Goal: Information Seeking & Learning: Learn about a topic

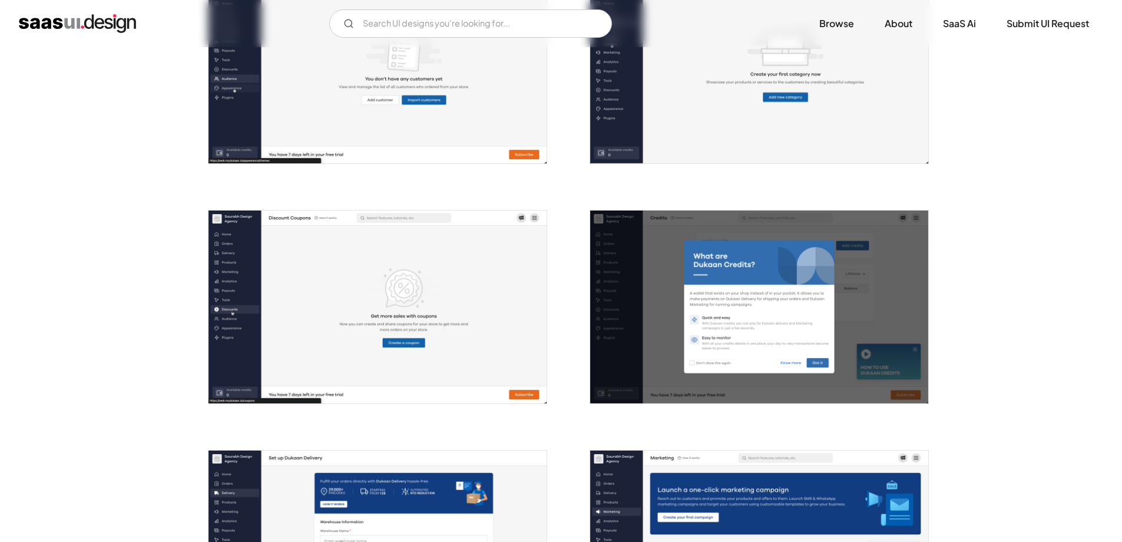
scroll to position [1414, 0]
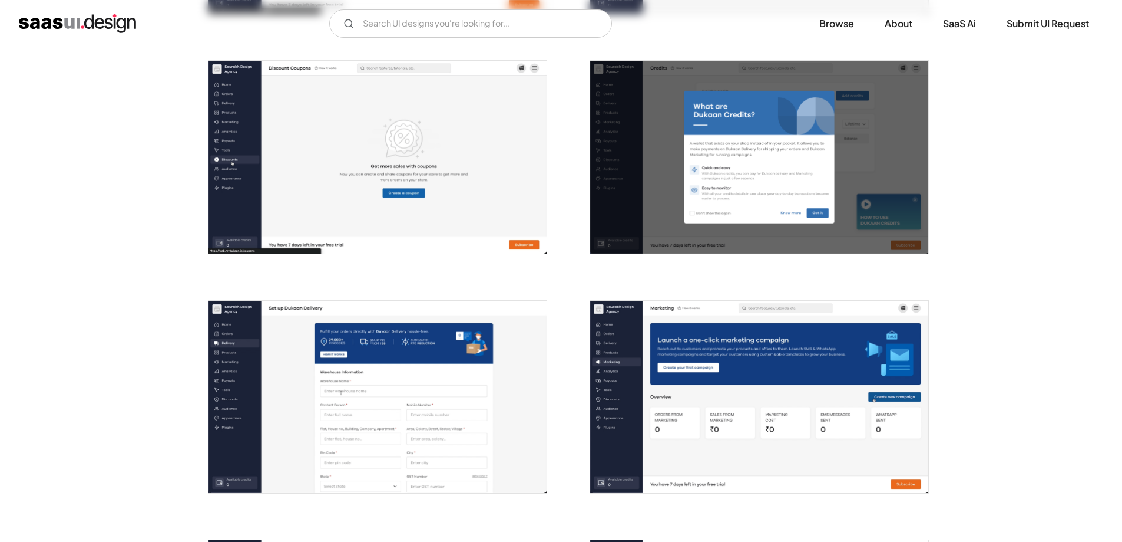
click at [811, 203] on img "open lightbox" at bounding box center [759, 157] width 338 height 193
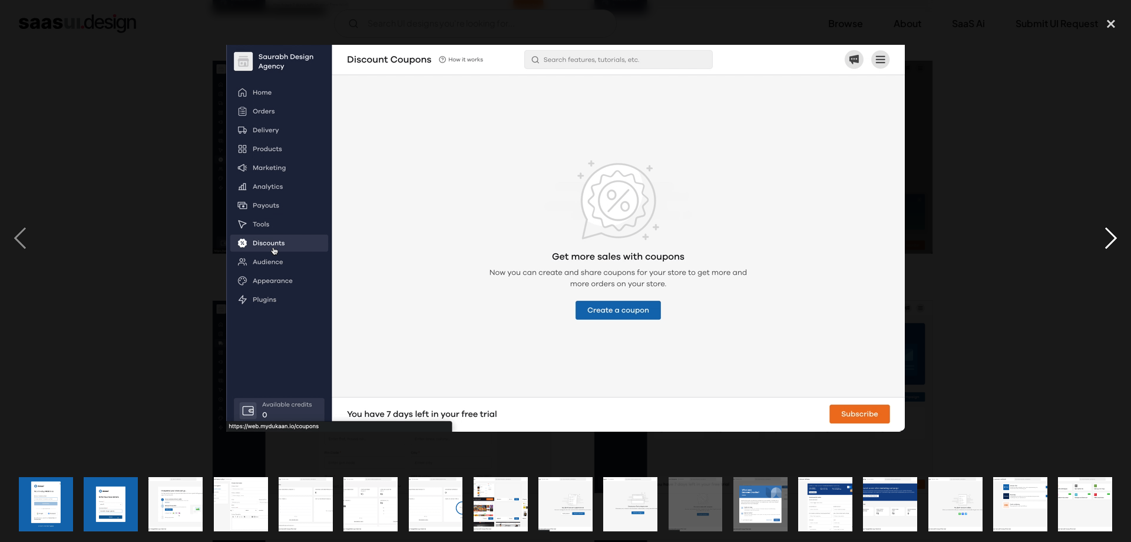
click at [1100, 233] on div "next image" at bounding box center [1111, 238] width 40 height 455
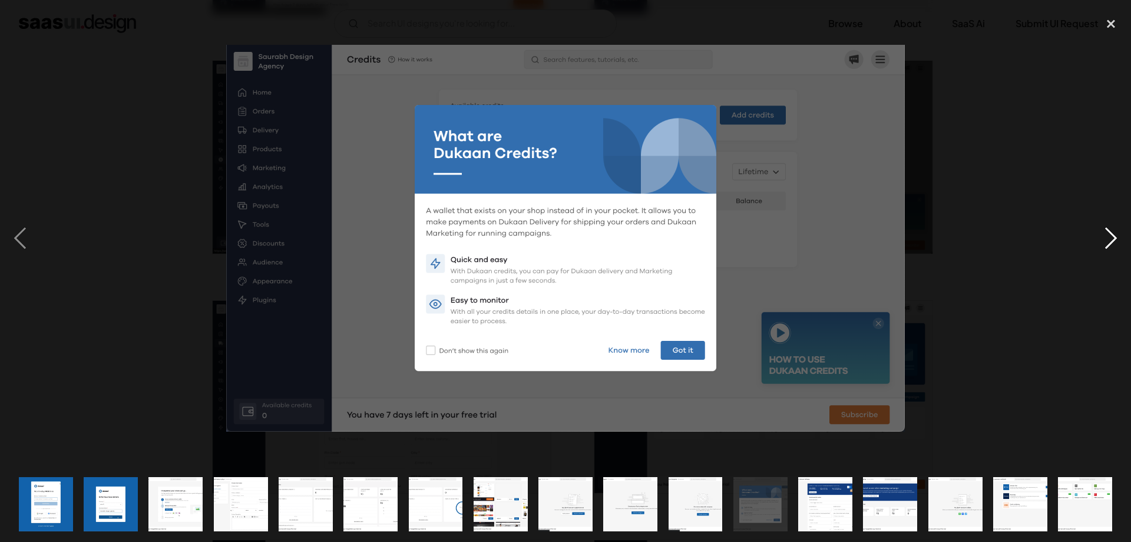
click at [1100, 235] on div "next image" at bounding box center [1111, 238] width 40 height 455
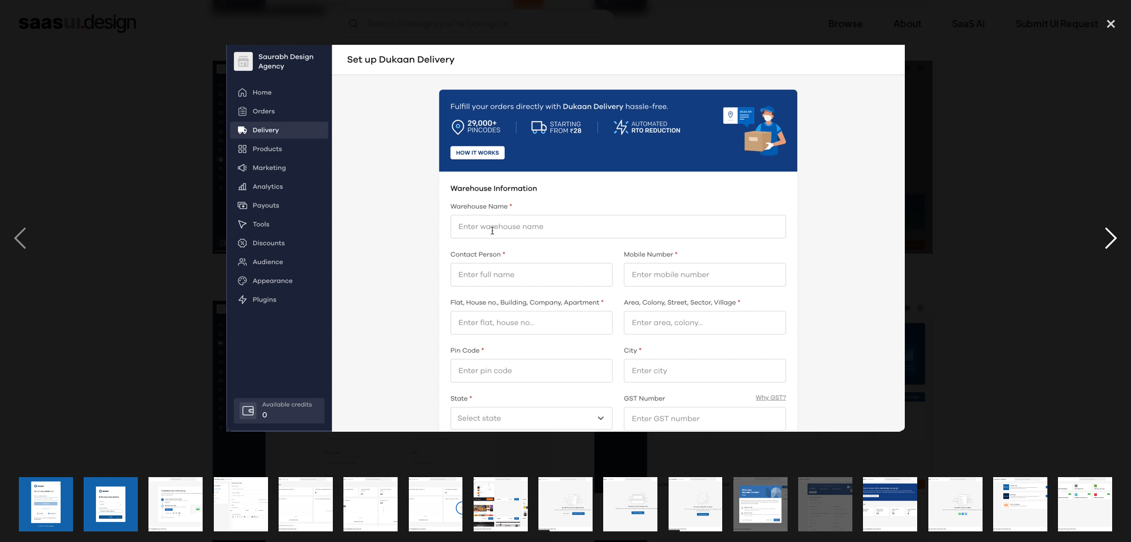
click at [1121, 243] on div "next image" at bounding box center [1111, 238] width 40 height 455
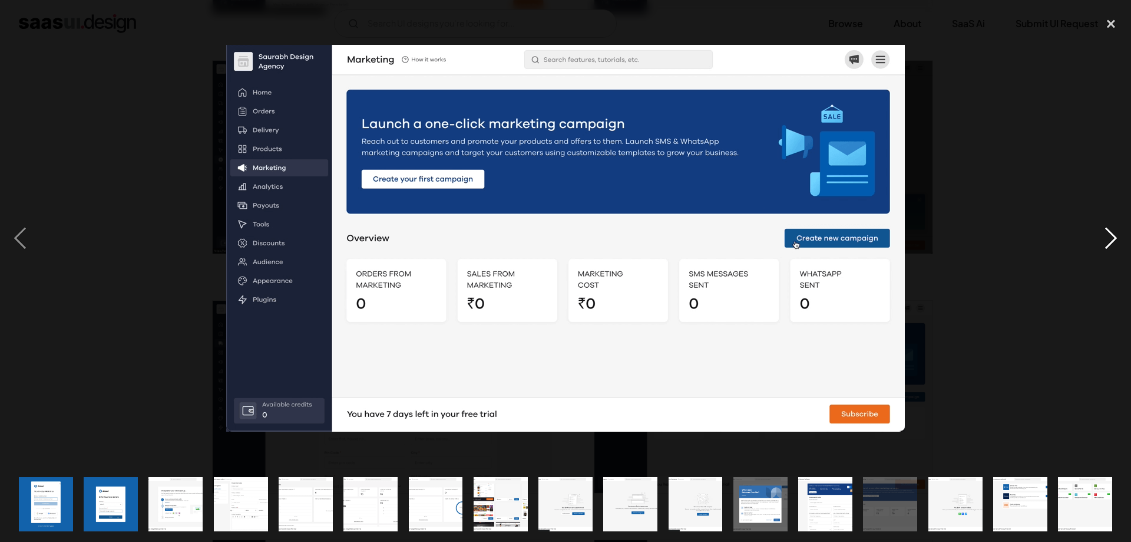
click at [1121, 243] on div "next image" at bounding box center [1111, 238] width 40 height 455
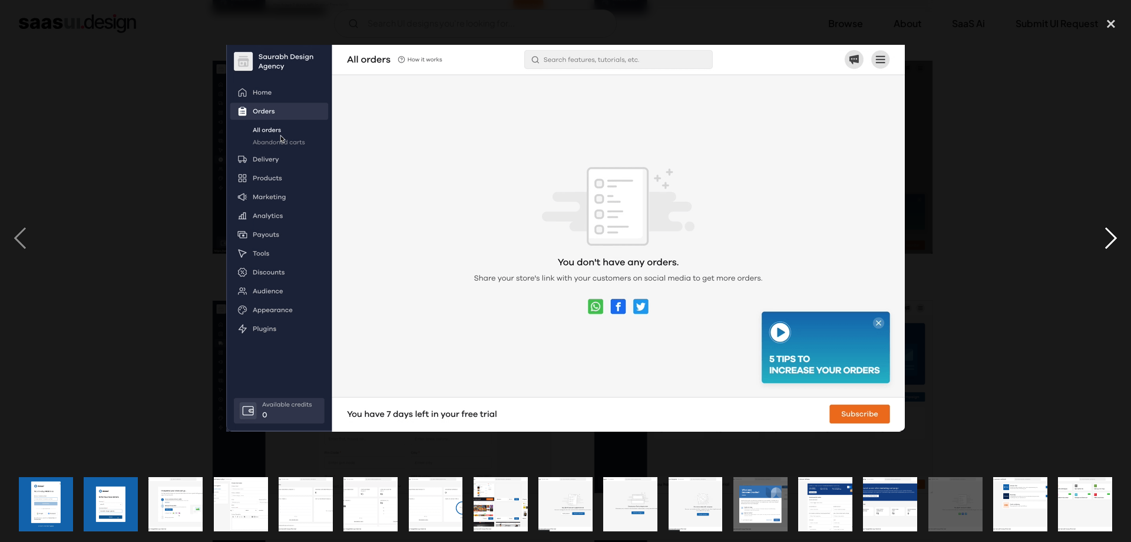
click at [1121, 243] on div "next image" at bounding box center [1111, 238] width 40 height 455
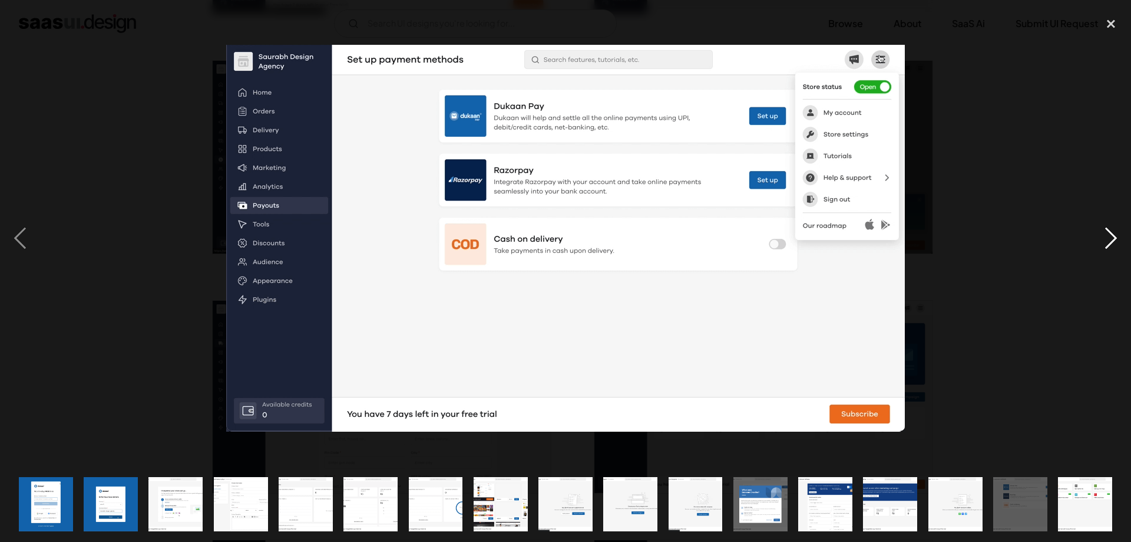
click at [1121, 243] on div "next image" at bounding box center [1111, 238] width 40 height 455
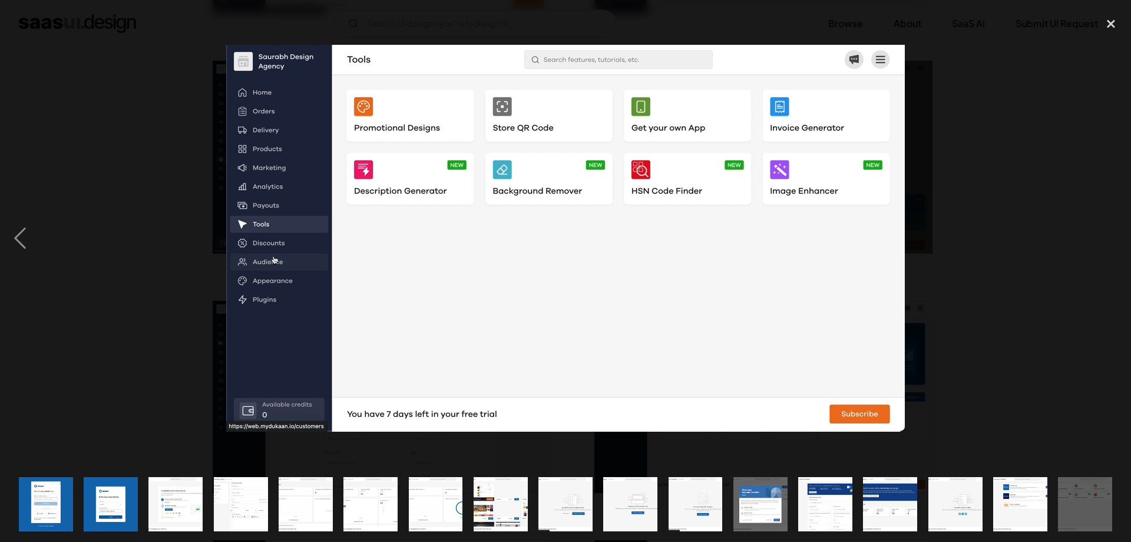
click at [1121, 243] on div "next image" at bounding box center [1111, 238] width 40 height 455
drag, startPoint x: 1078, startPoint y: 342, endPoint x: 1075, endPoint y: 333, distance: 10.1
click at [1078, 344] on div at bounding box center [565, 238] width 1131 height 455
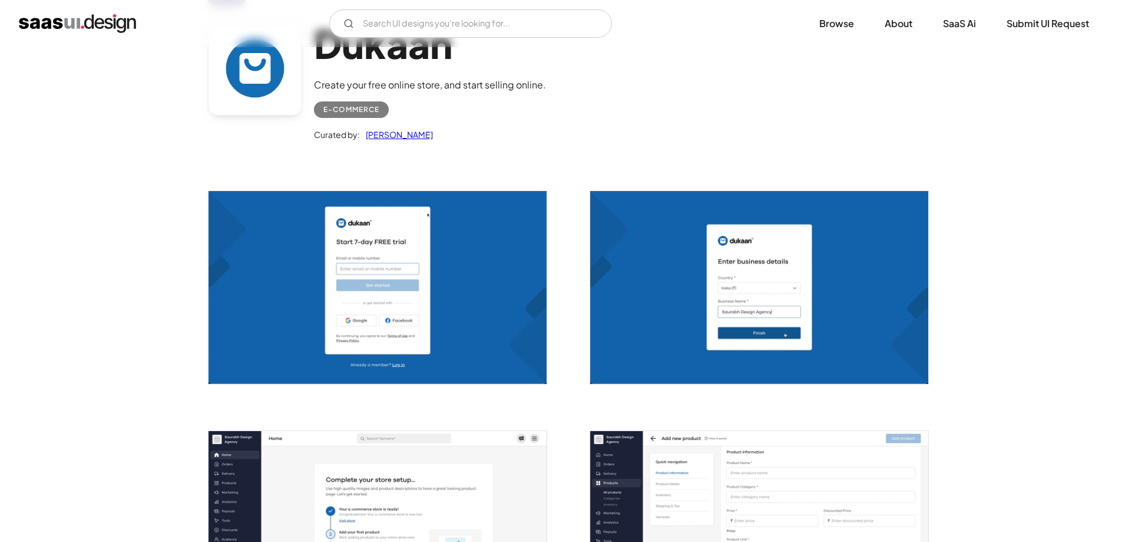
scroll to position [0, 0]
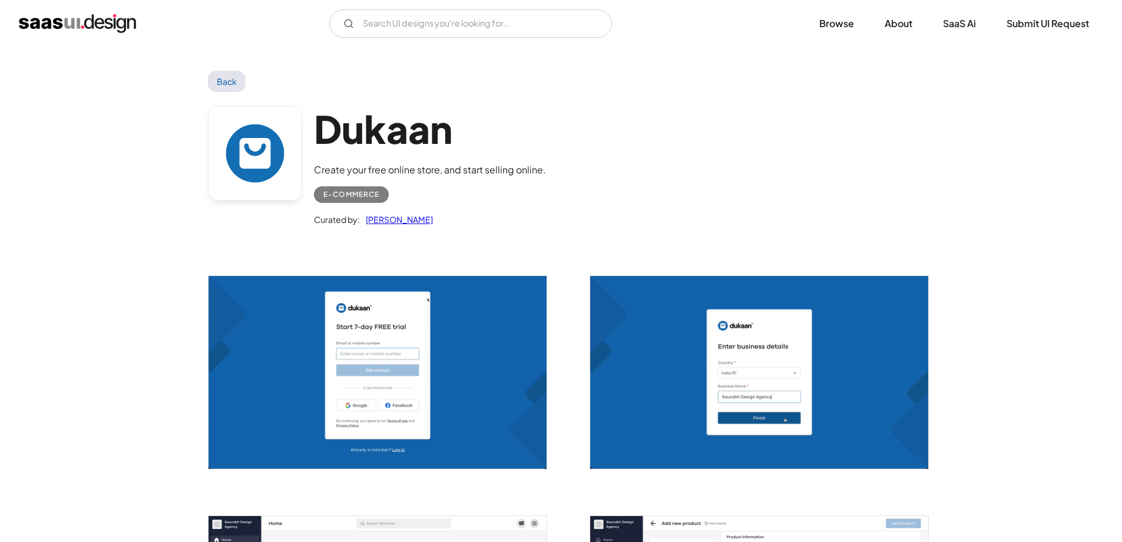
click at [224, 80] on link "Back" at bounding box center [227, 81] width 38 height 21
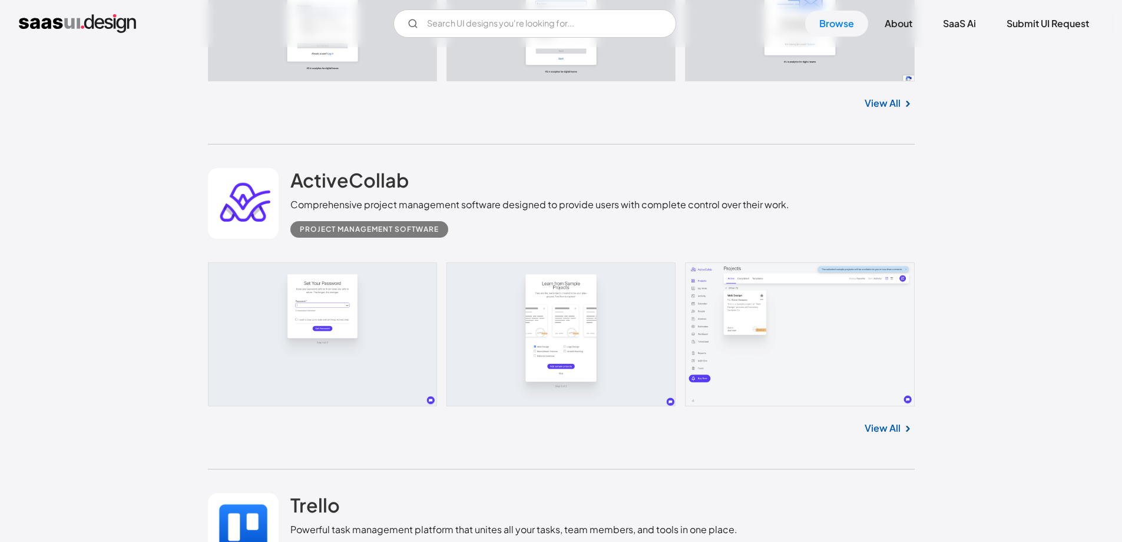
scroll to position [13407, 0]
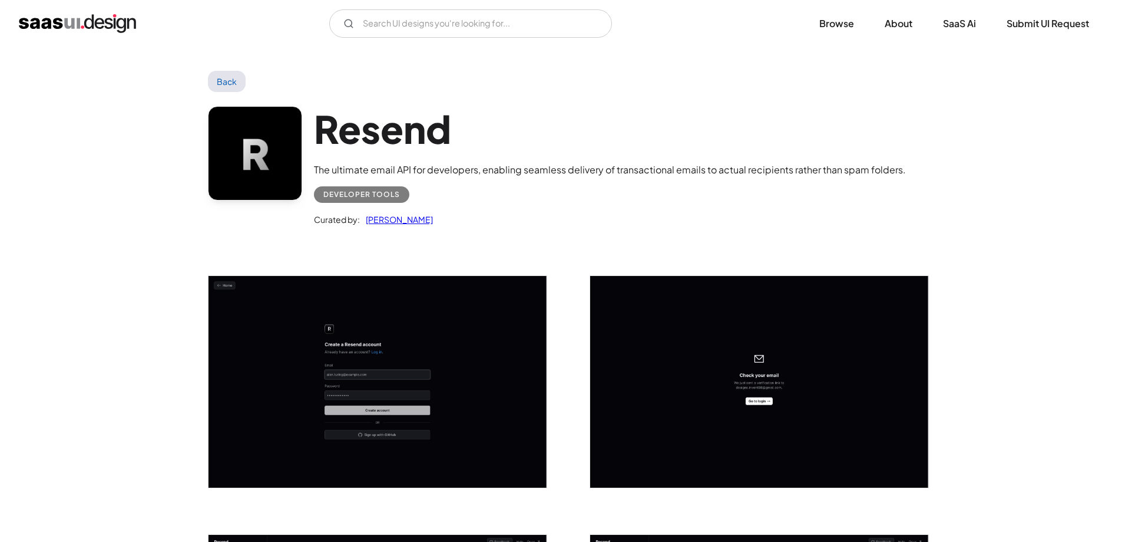
click at [507, 354] on img "open lightbox" at bounding box center [378, 382] width 338 height 212
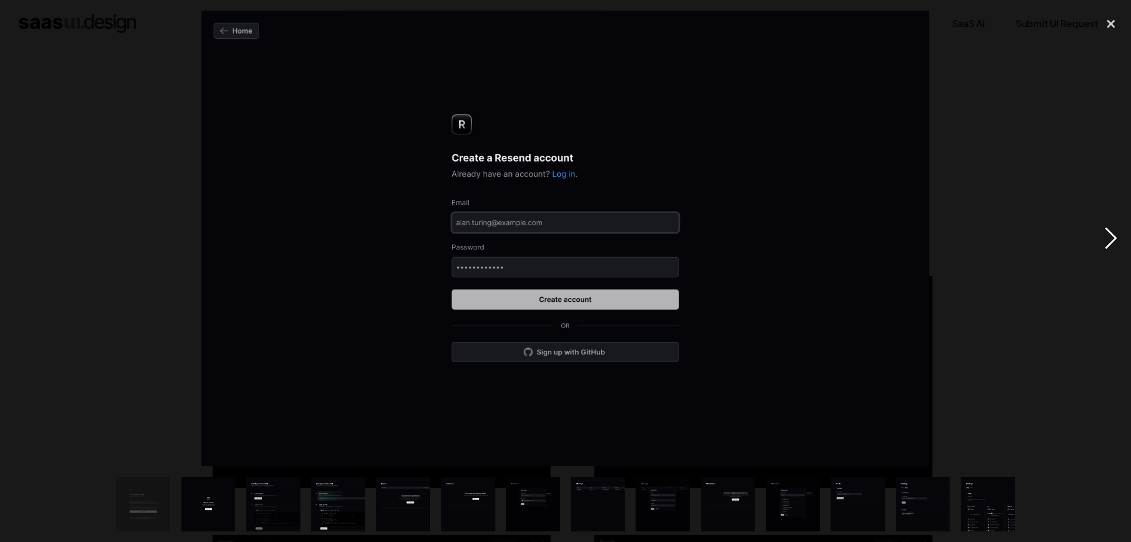
click at [1114, 236] on div "next image" at bounding box center [1111, 238] width 40 height 455
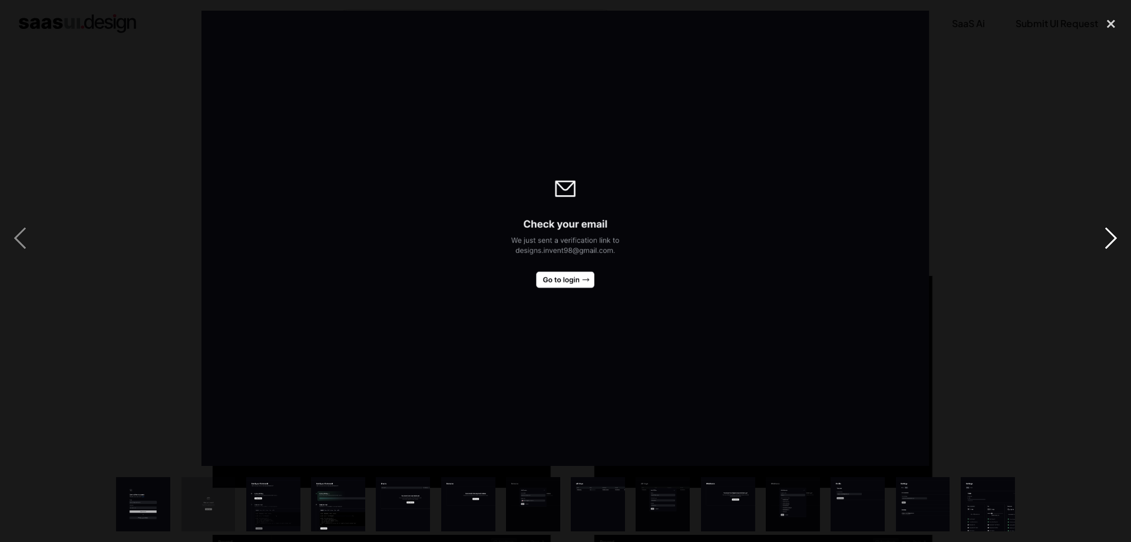
click at [1114, 236] on div "next image" at bounding box center [1111, 238] width 40 height 455
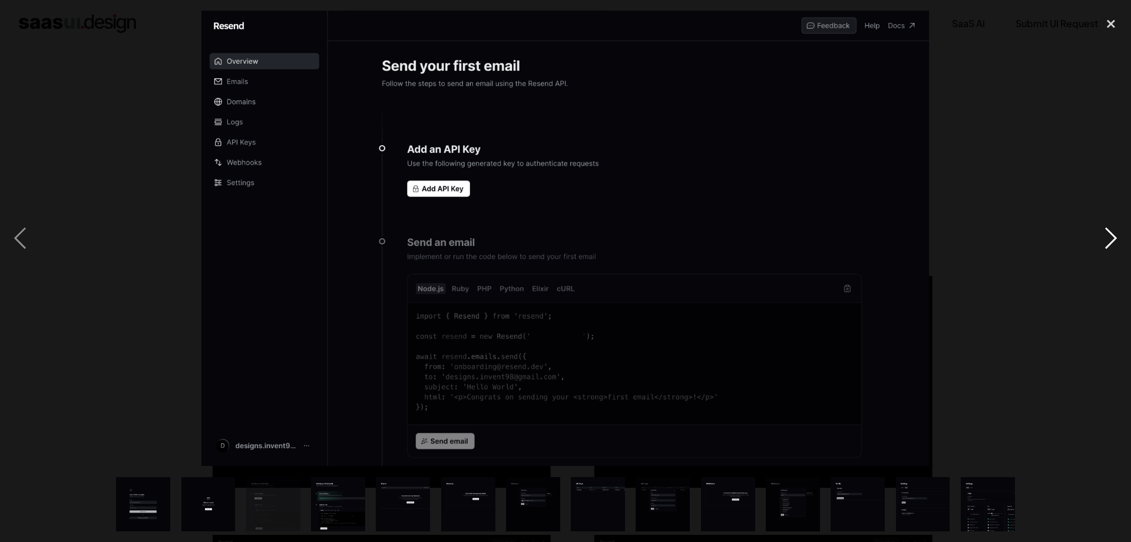
click at [1114, 236] on div "next image" at bounding box center [1111, 238] width 40 height 455
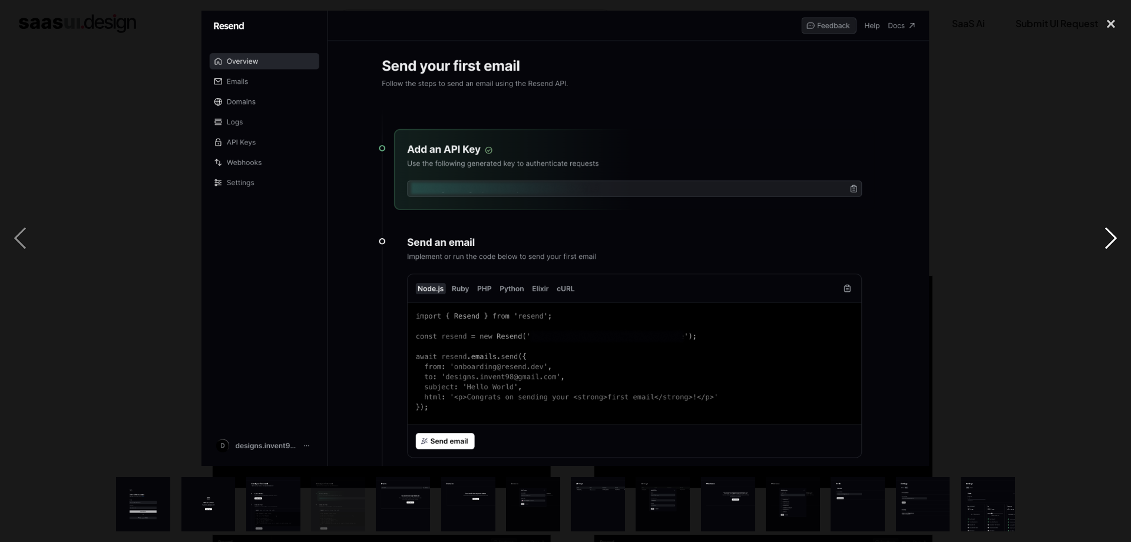
click at [1114, 236] on div "next image" at bounding box center [1111, 238] width 40 height 455
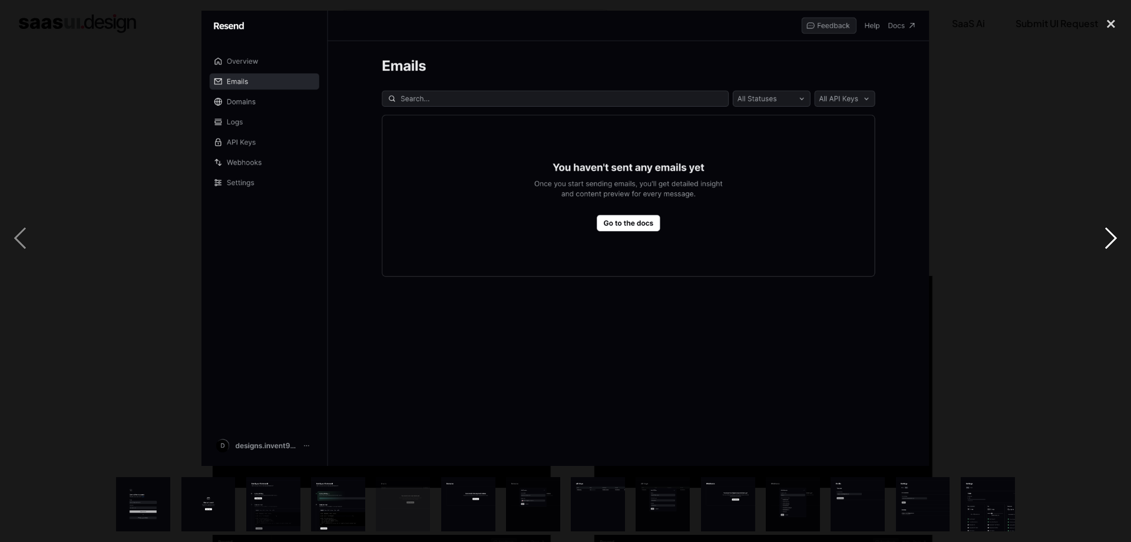
click at [1114, 236] on div "next image" at bounding box center [1111, 238] width 40 height 455
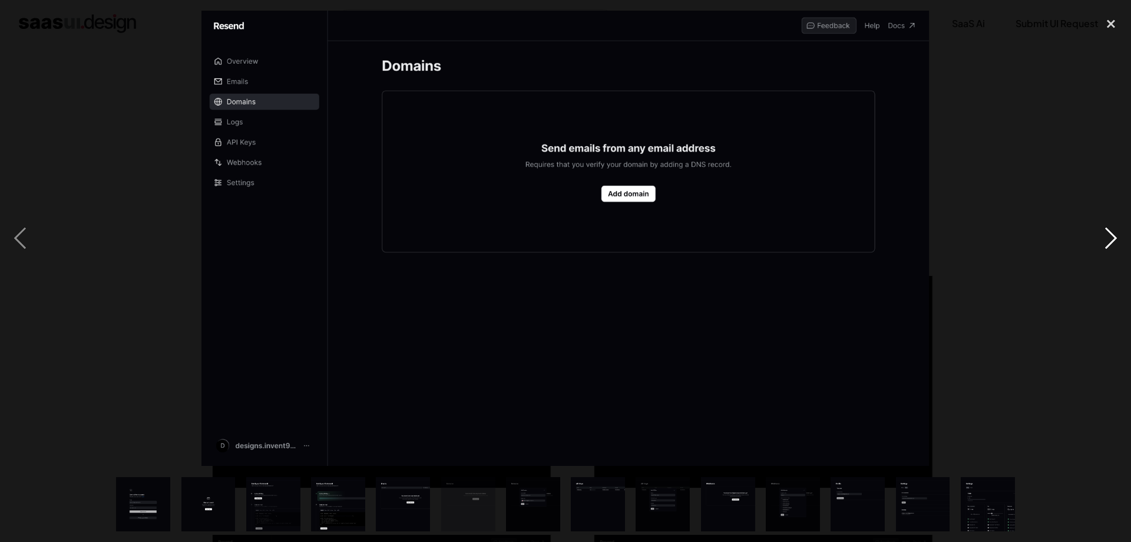
click at [1114, 236] on div "next image" at bounding box center [1111, 238] width 40 height 455
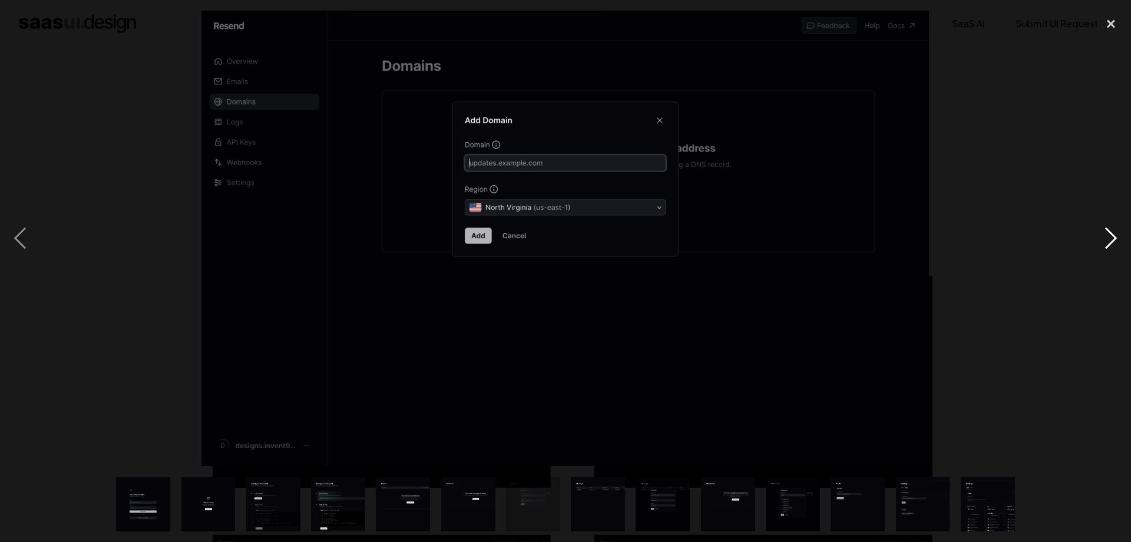
click at [1108, 235] on div "next image" at bounding box center [1111, 238] width 40 height 455
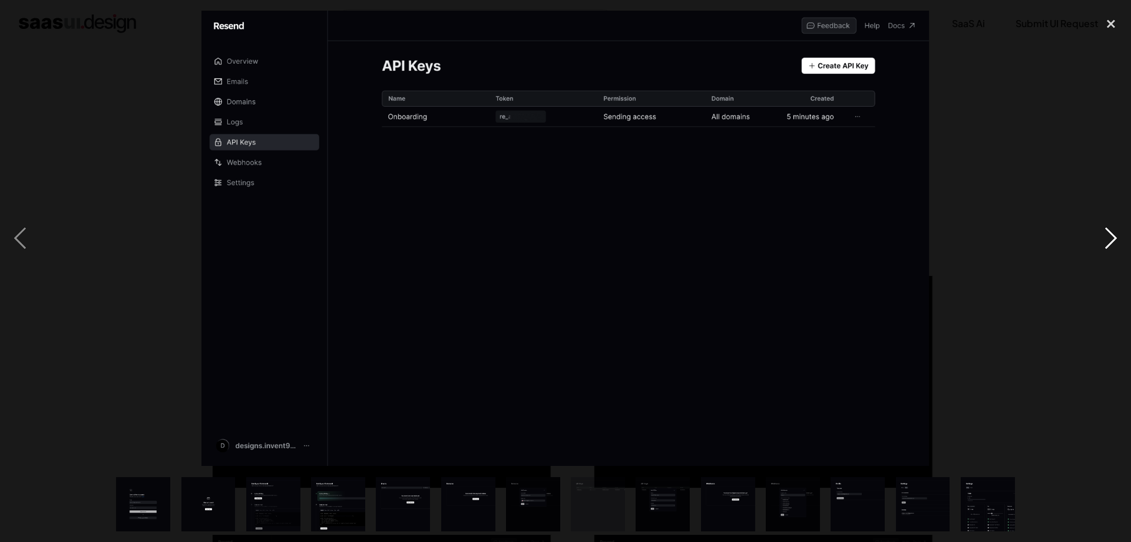
click at [1108, 235] on div "next image" at bounding box center [1111, 238] width 40 height 455
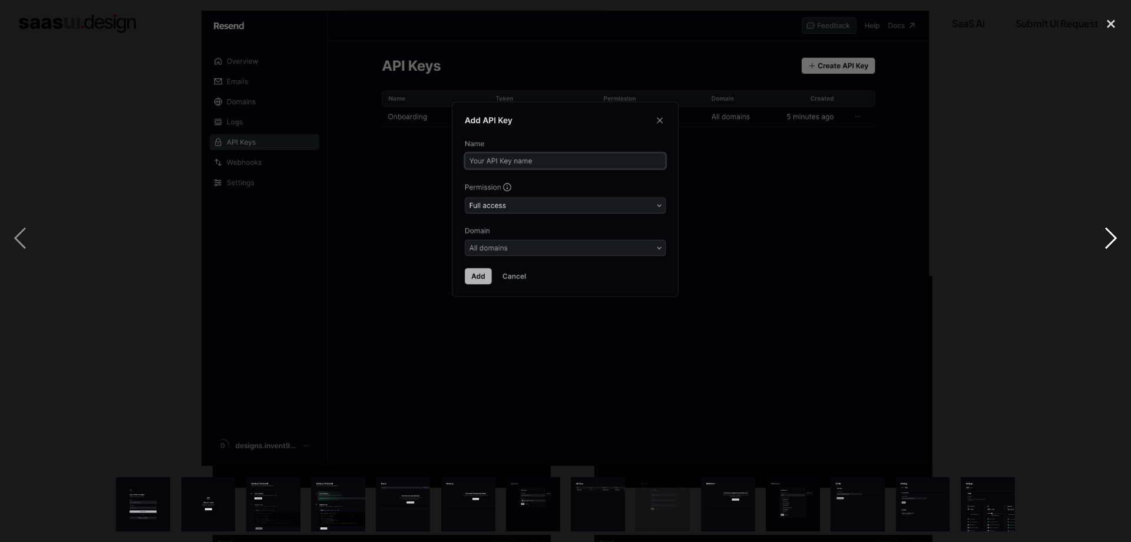
click at [1108, 235] on div "next image" at bounding box center [1111, 238] width 40 height 455
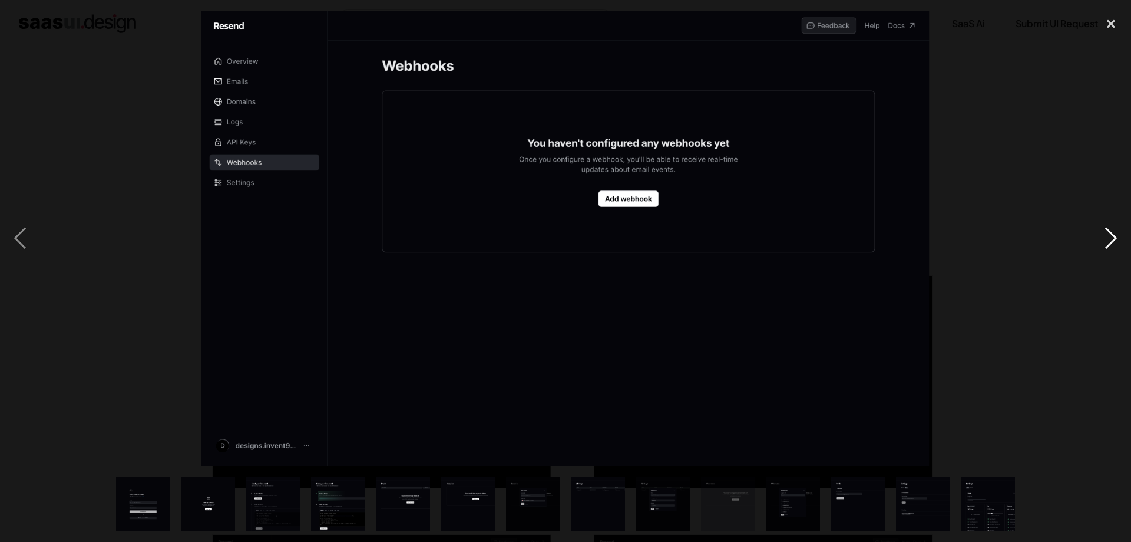
click at [1108, 235] on div "next image" at bounding box center [1111, 238] width 40 height 455
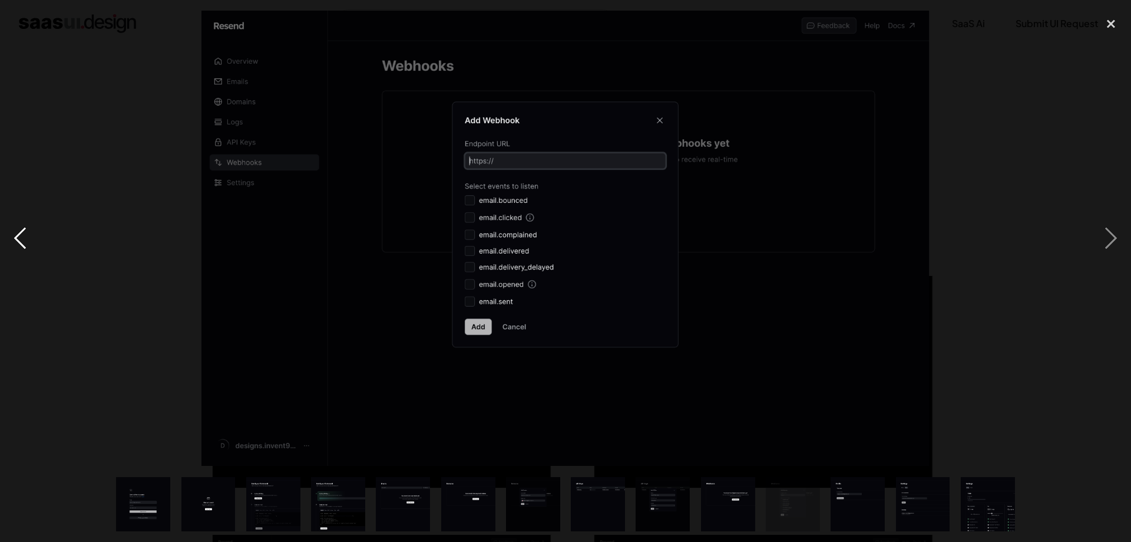
click at [25, 229] on div "previous image" at bounding box center [20, 238] width 40 height 455
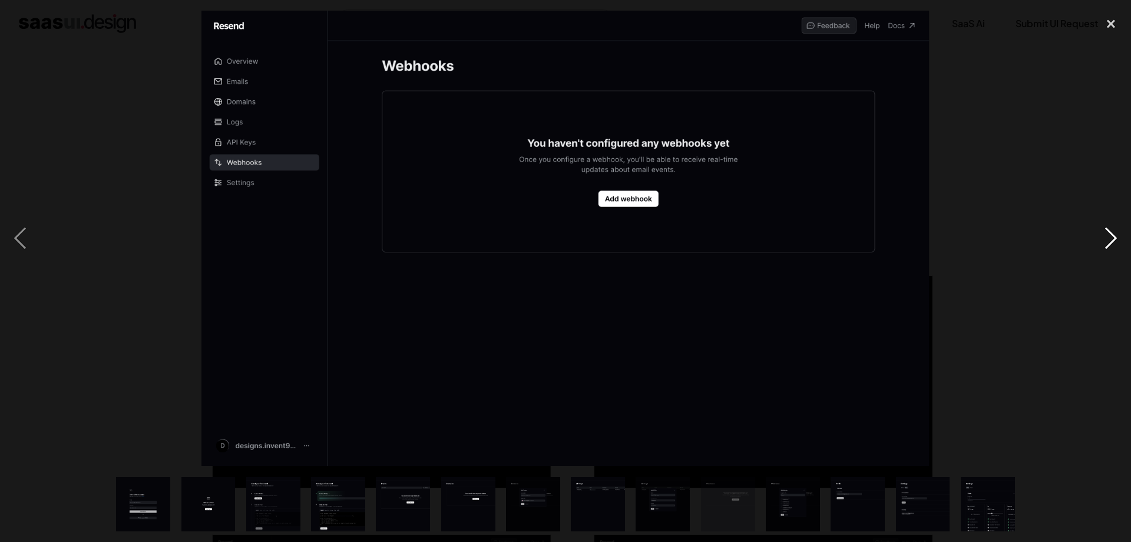
click at [1099, 235] on div "next image" at bounding box center [1111, 238] width 40 height 455
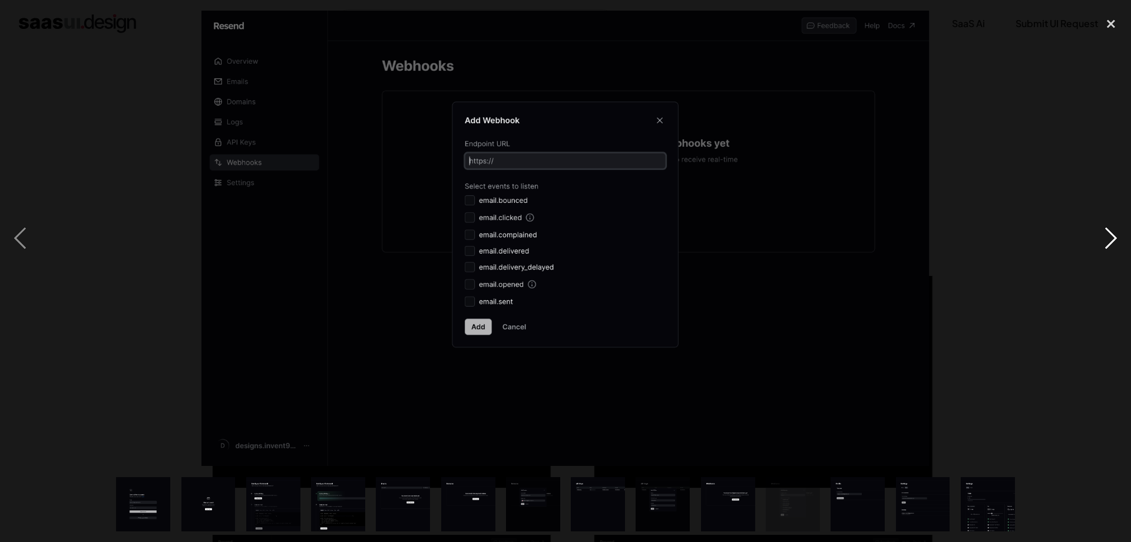
click at [1099, 235] on div "next image" at bounding box center [1111, 238] width 40 height 455
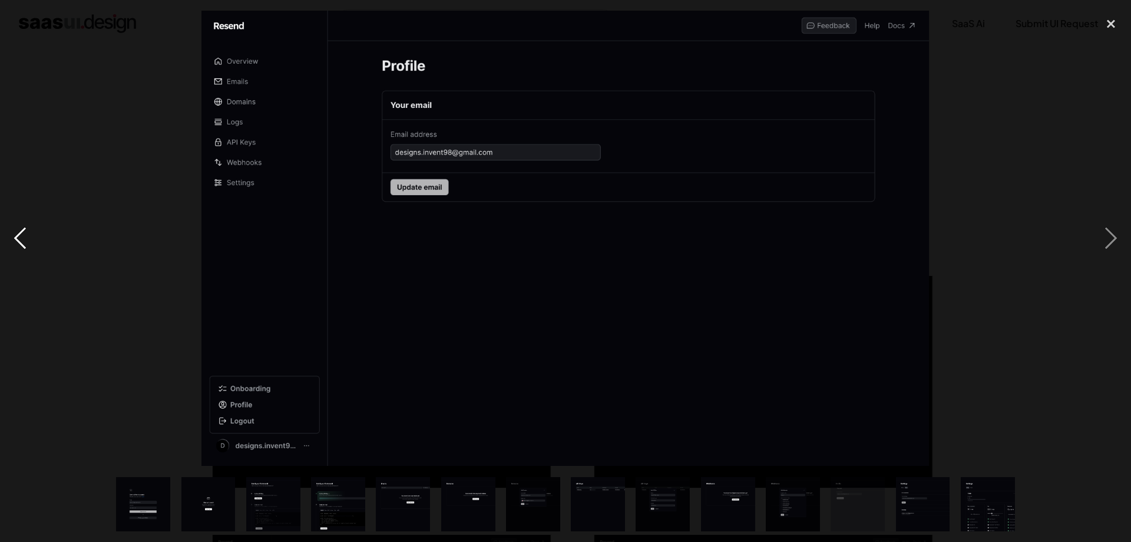
click at [27, 229] on div "previous image" at bounding box center [20, 238] width 40 height 455
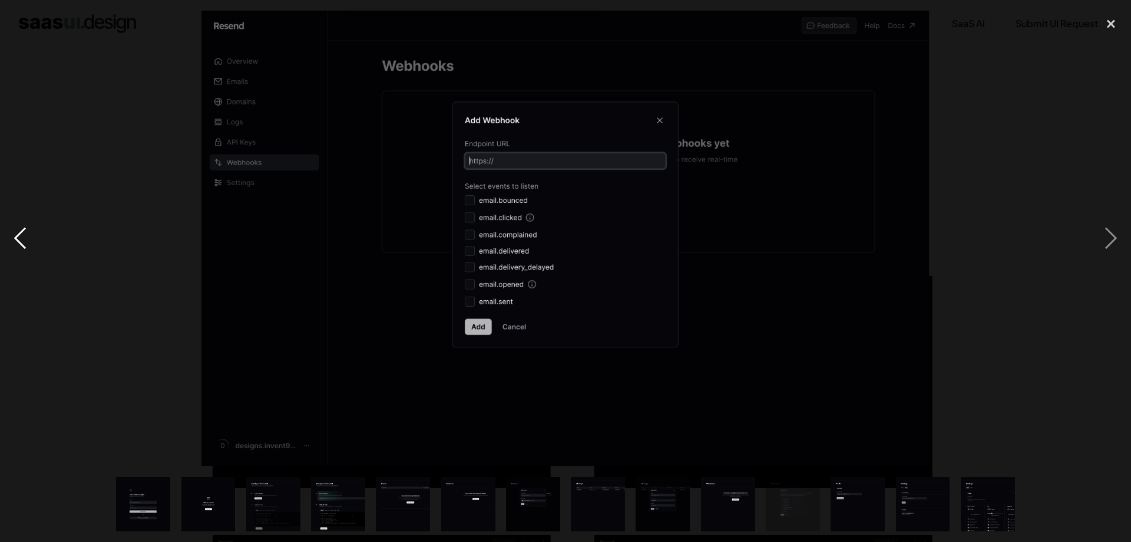
click at [28, 229] on div "previous image" at bounding box center [20, 238] width 40 height 455
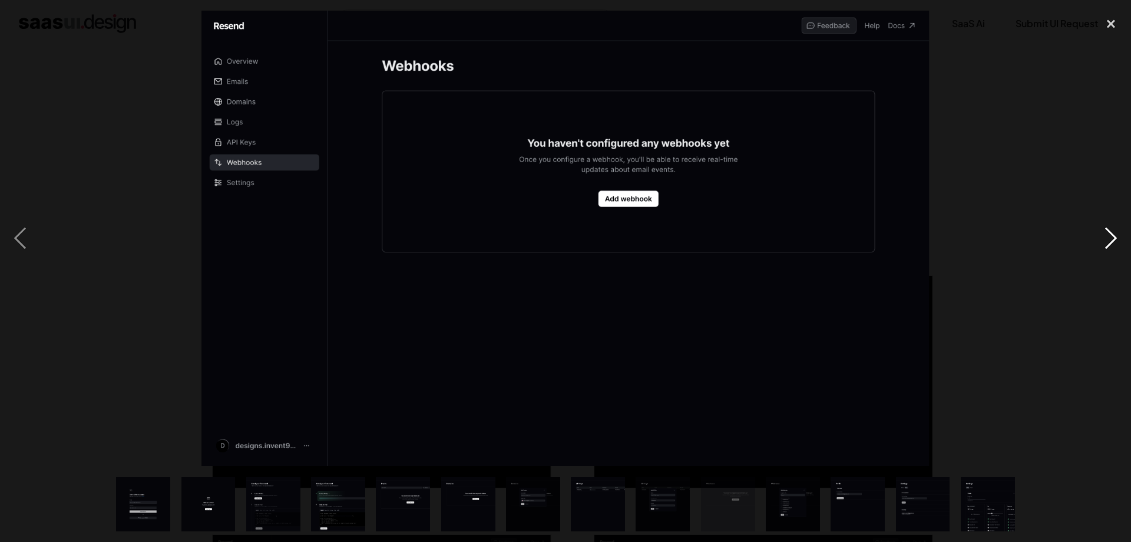
click at [1102, 234] on div "next image" at bounding box center [1111, 238] width 40 height 455
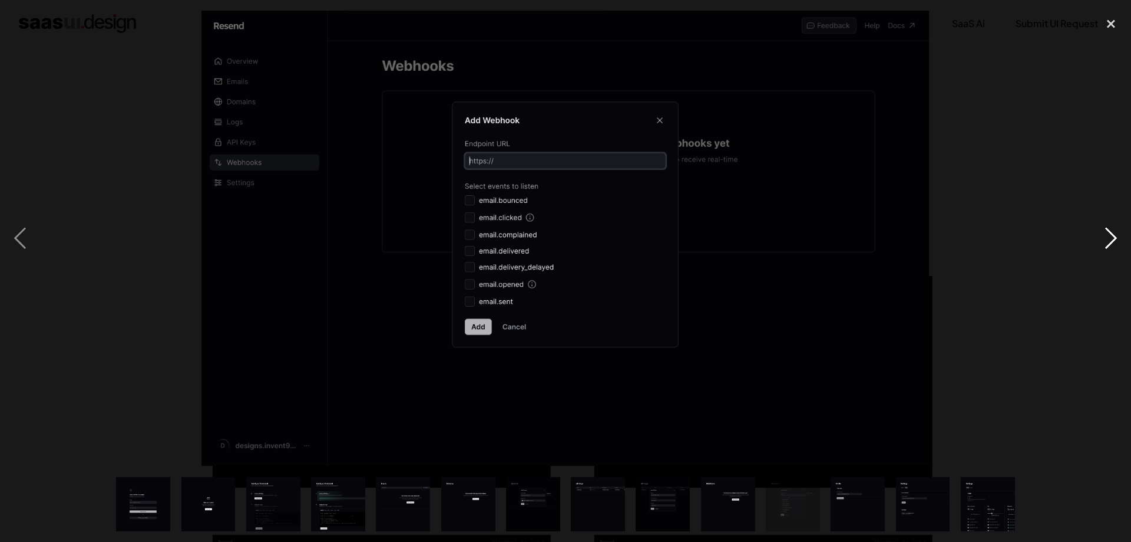
click at [1110, 236] on div "next image" at bounding box center [1111, 238] width 40 height 455
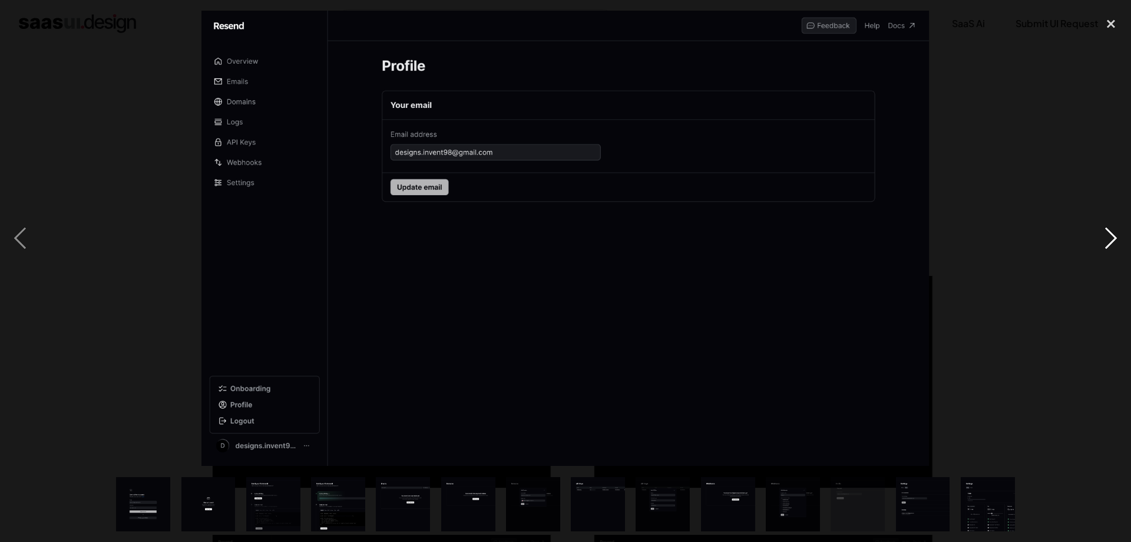
click at [1110, 236] on div "next image" at bounding box center [1111, 238] width 40 height 455
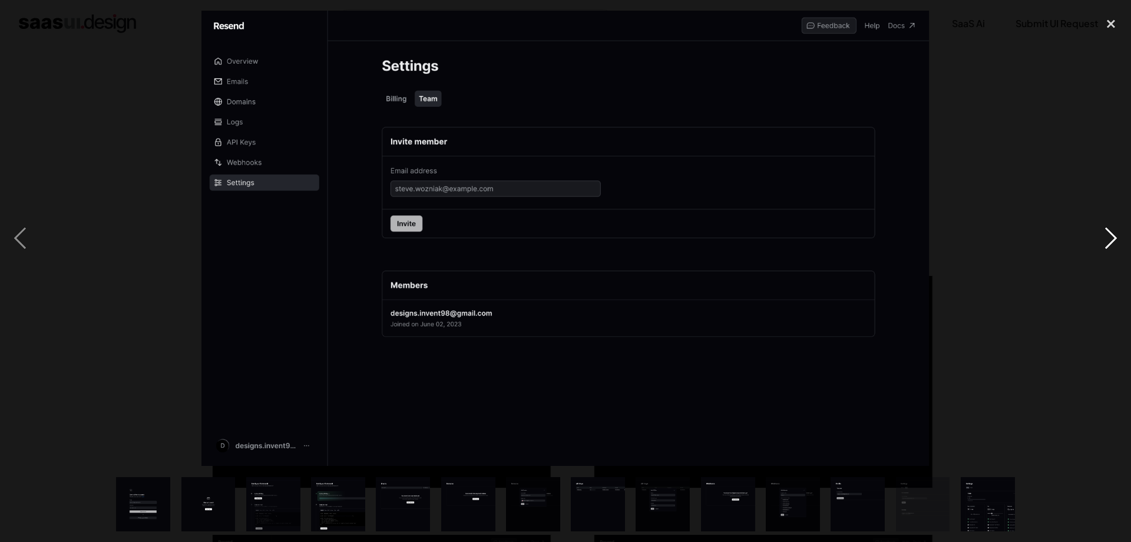
click at [1104, 227] on div "next image" at bounding box center [1111, 238] width 40 height 455
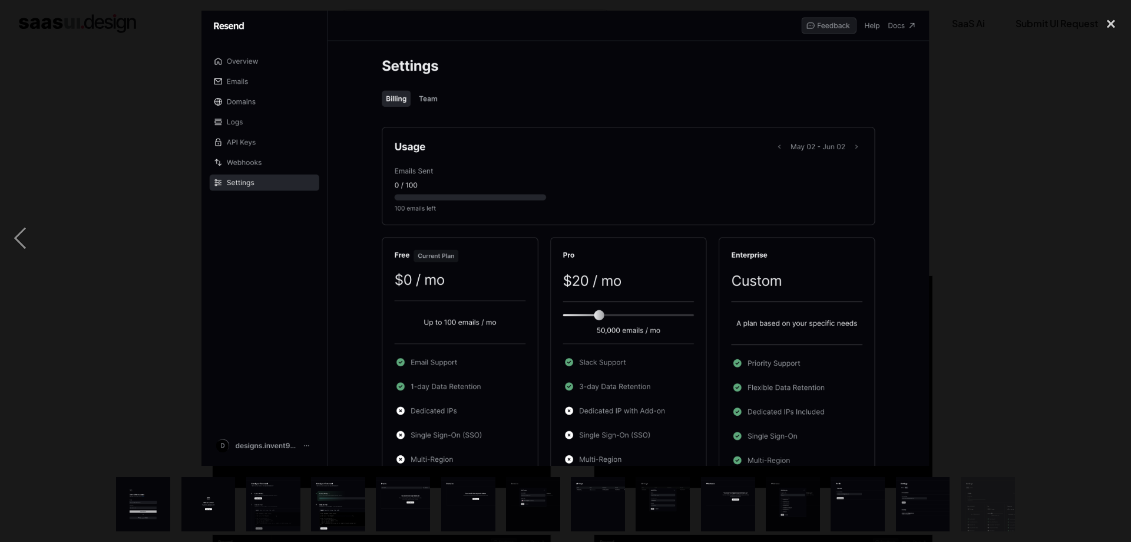
click at [1104, 227] on div "next image" at bounding box center [1111, 238] width 40 height 455
click at [1110, 226] on div "next image" at bounding box center [1111, 238] width 40 height 455
click at [1112, 22] on div "close lightbox" at bounding box center [1111, 24] width 40 height 26
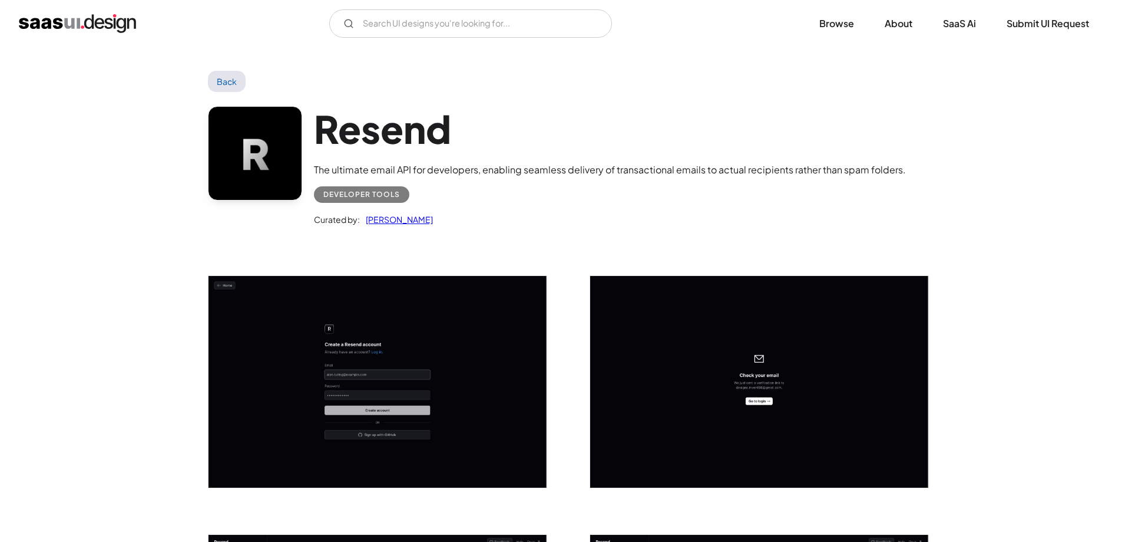
click at [227, 84] on link "Back" at bounding box center [227, 81] width 38 height 21
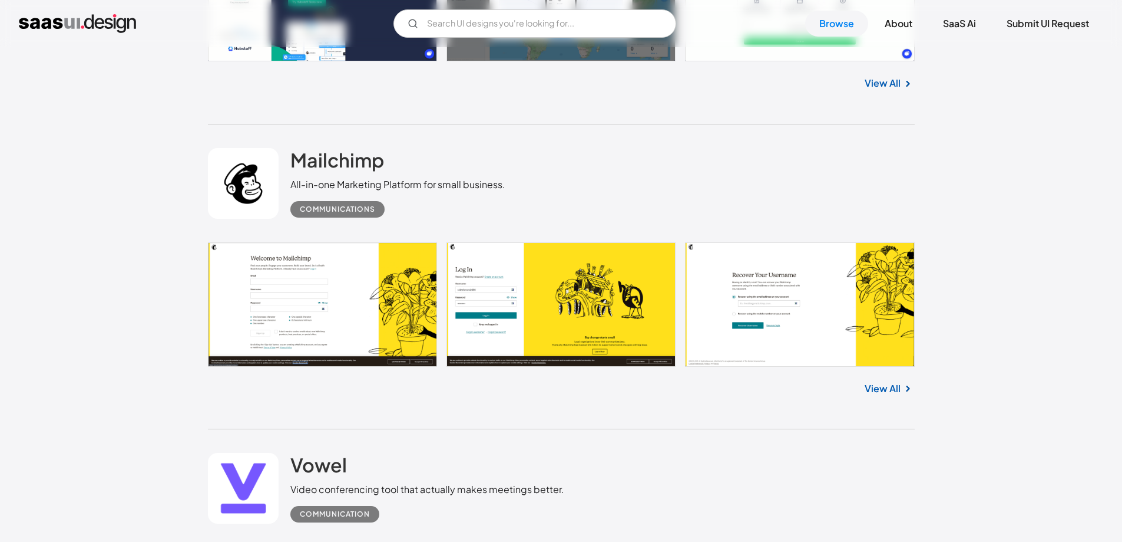
scroll to position [13031, 0]
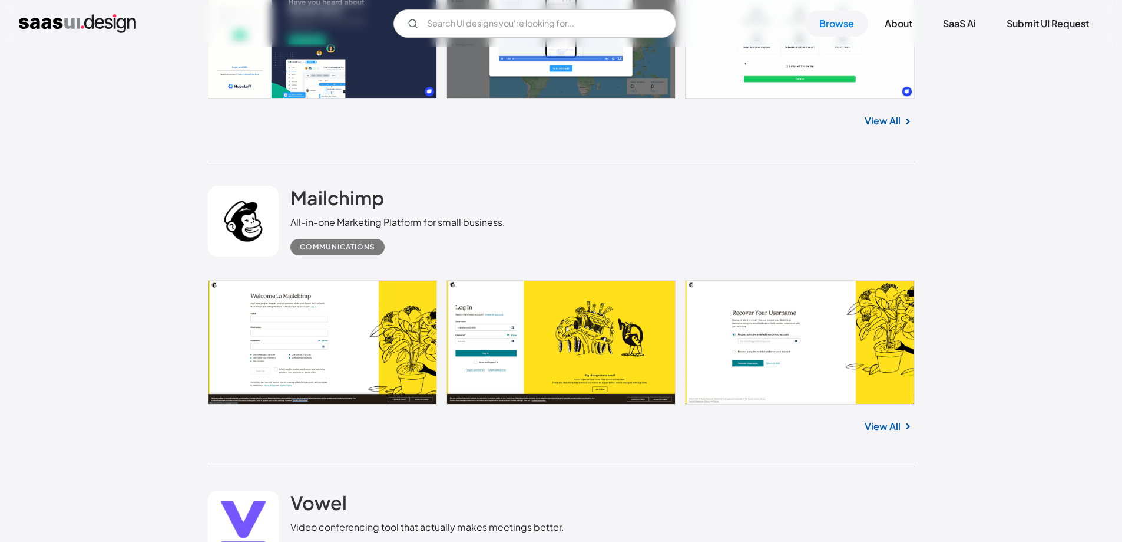
click at [111, 26] on img "home" at bounding box center [77, 23] width 117 height 19
